Goal: Task Accomplishment & Management: Understand process/instructions

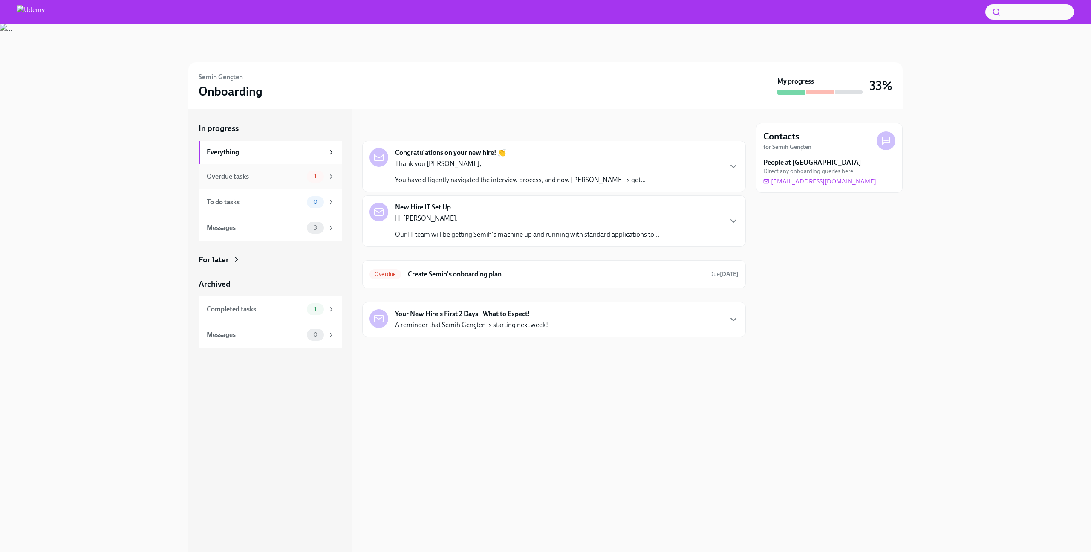
click at [235, 175] on div "Overdue tasks" at bounding box center [255, 176] width 97 height 9
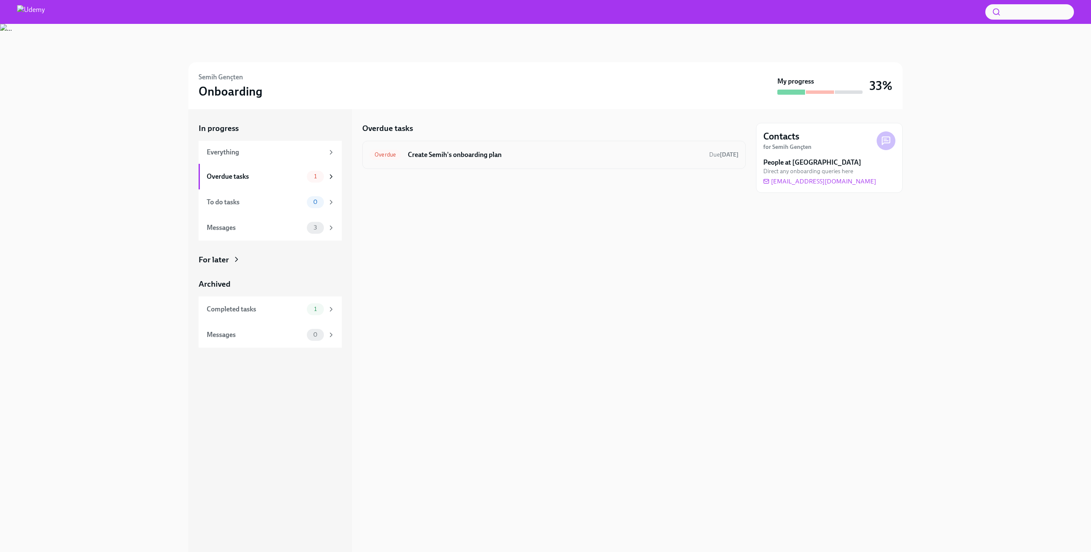
click at [546, 153] on h6 "Create Semih's onboarding plan" at bounding box center [555, 154] width 295 height 9
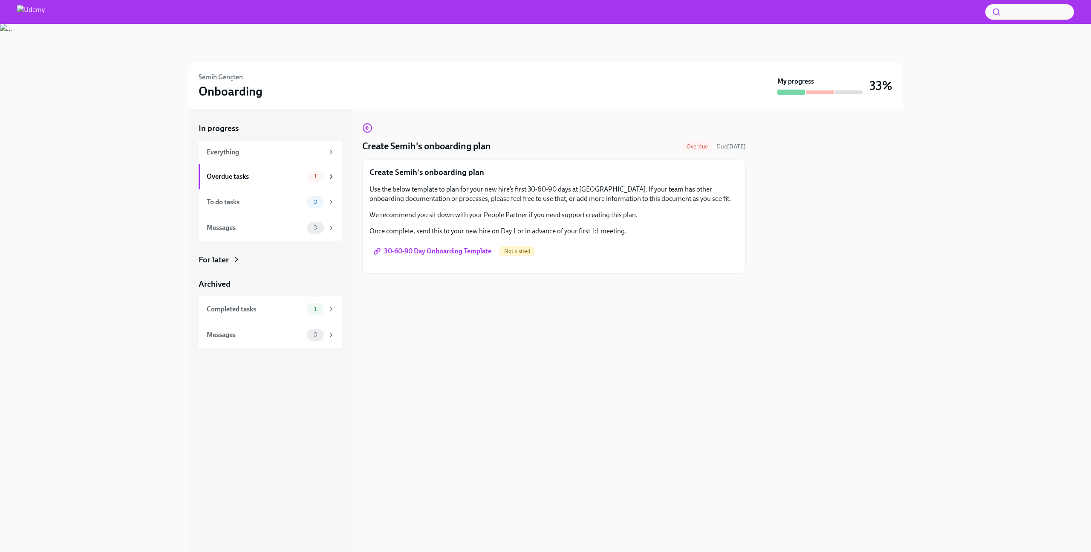
click at [466, 252] on span "30-60-90 Day Onboarding Template" at bounding box center [434, 251] width 116 height 9
